Goal: Browse casually

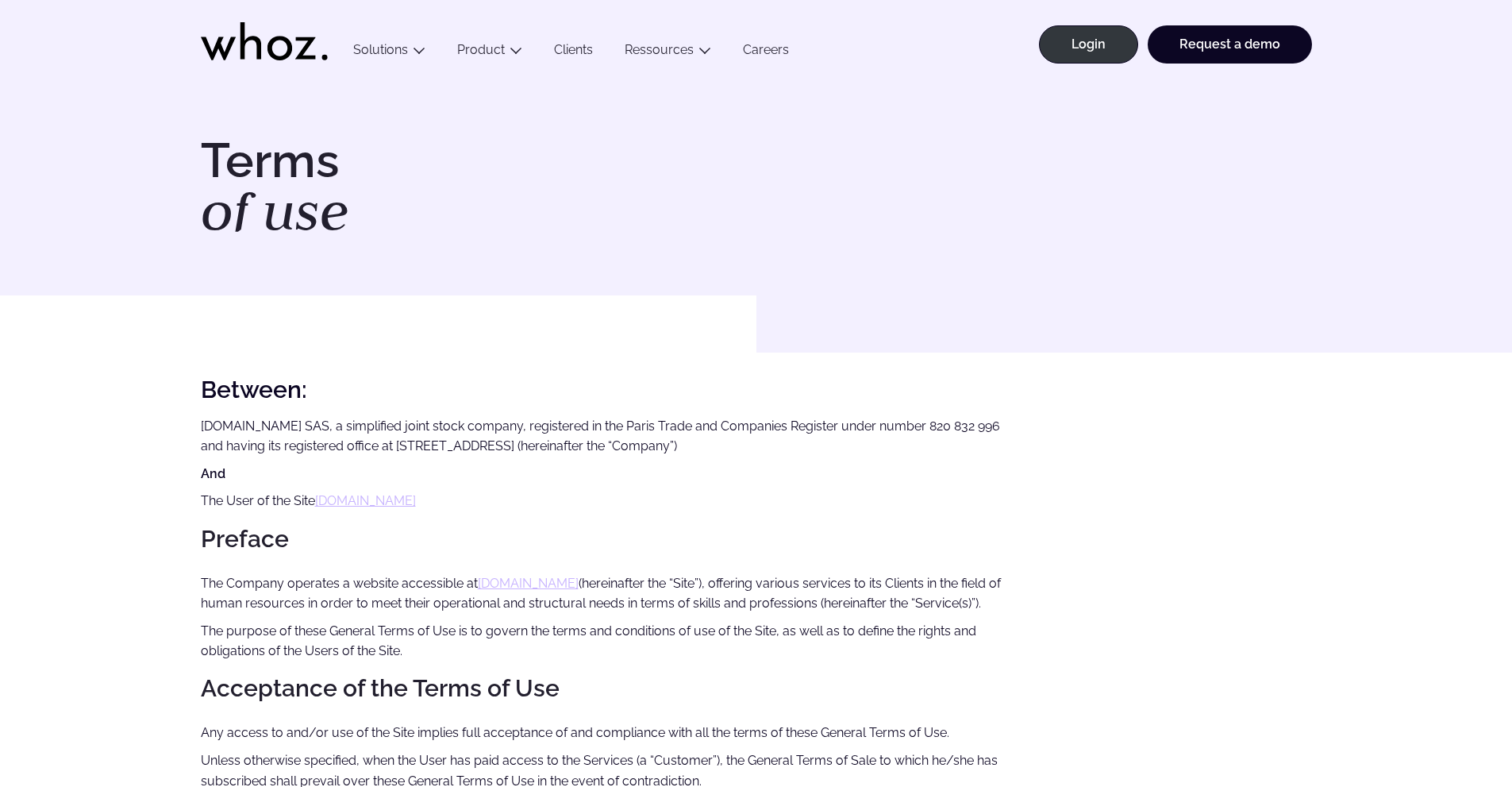
drag, startPoint x: 0, startPoint y: 0, endPoint x: 244, endPoint y: 47, distance: 248.5
click at [244, 47] on icon at bounding box center [251, 40] width 22 height 37
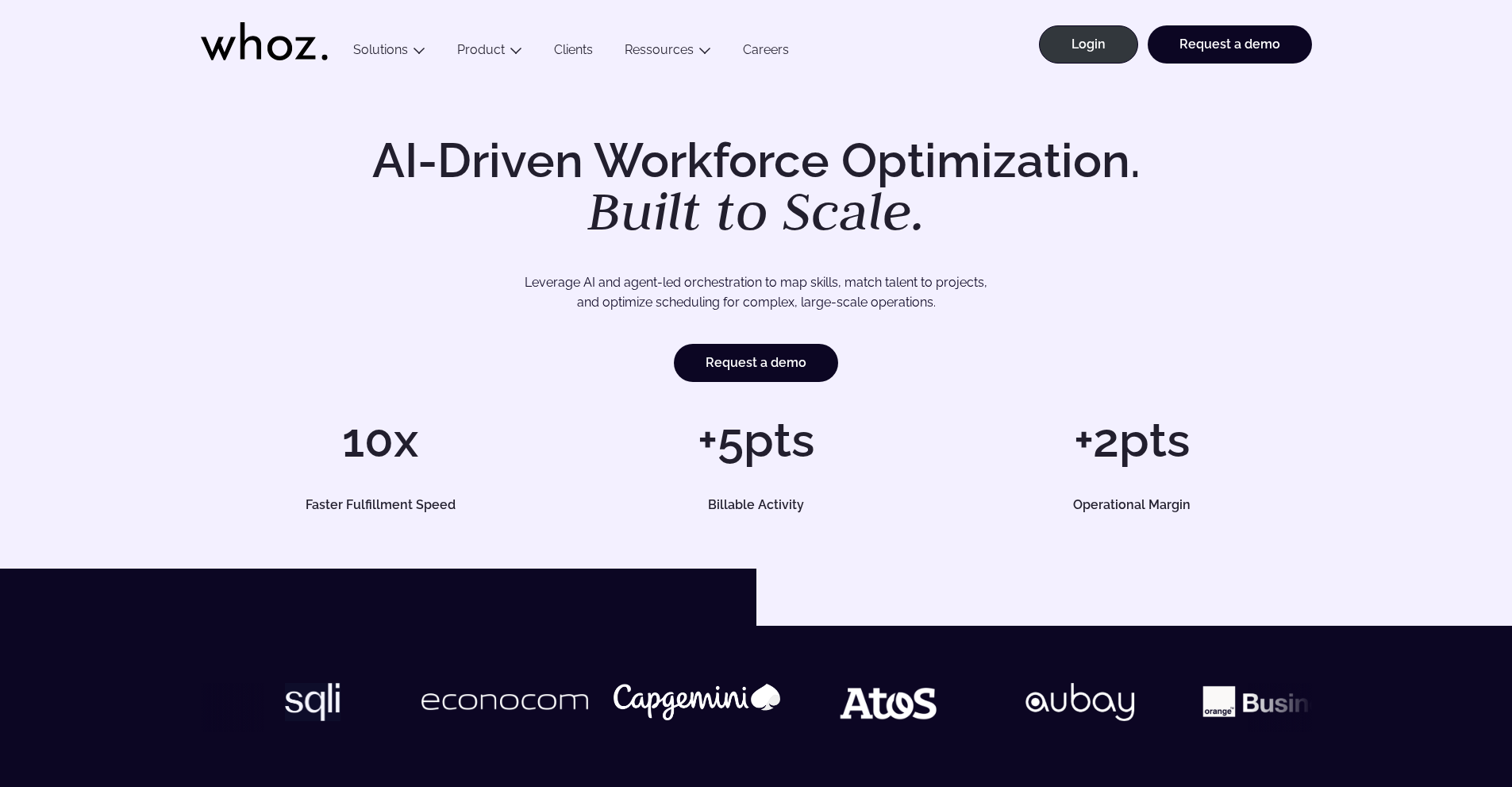
click at [297, 139] on div "AI-Driven Workforce Optimization. Built to Scale. Leverage AI and agent-led orc…" at bounding box center [756, 259] width 1111 height 245
